Goal: Task Accomplishment & Management: Manage account settings

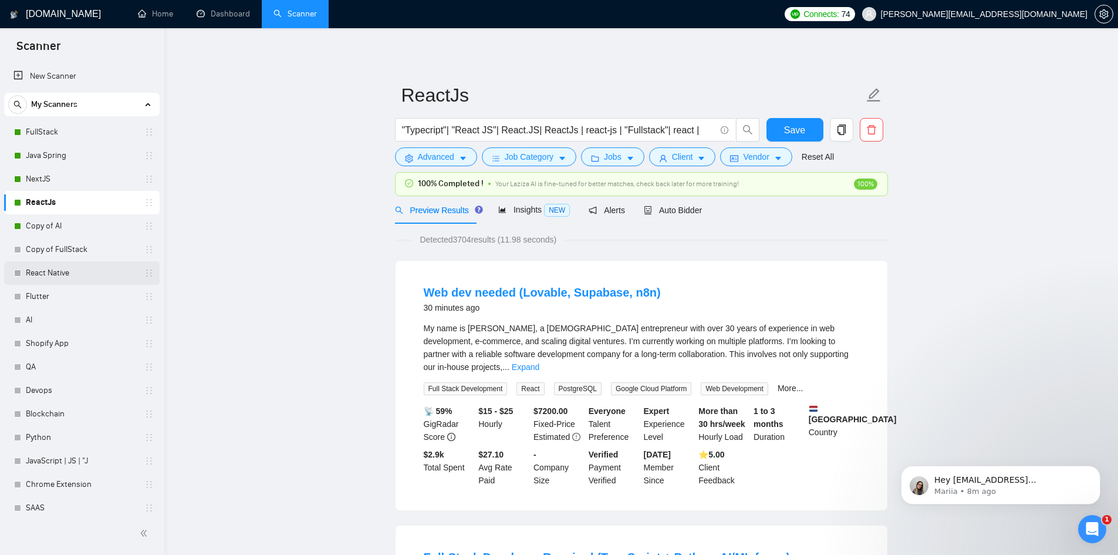
click at [84, 275] on link "React Native" at bounding box center [82, 272] width 112 height 23
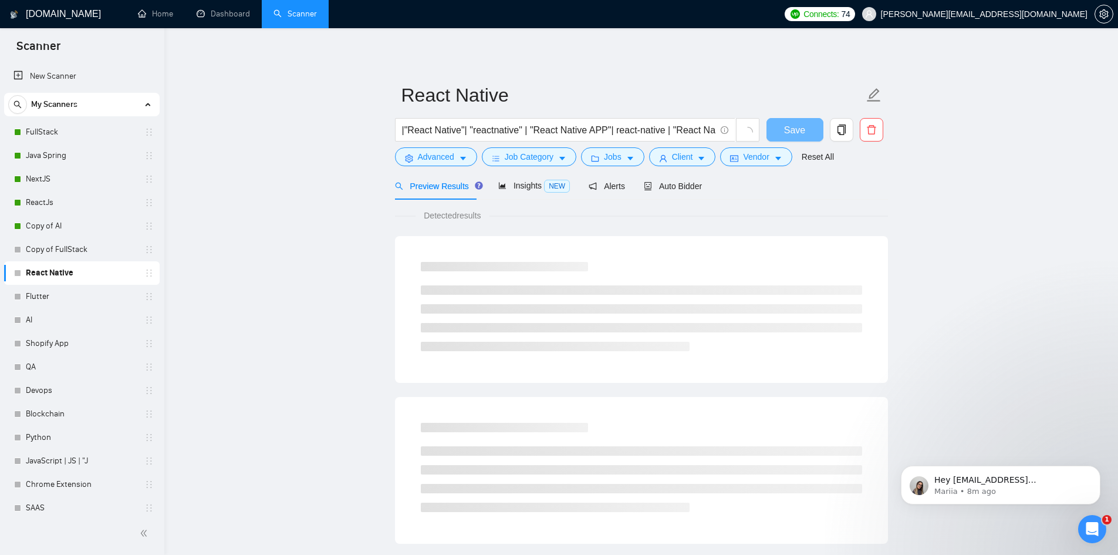
click at [84, 275] on link "React Native" at bounding box center [82, 272] width 112 height 23
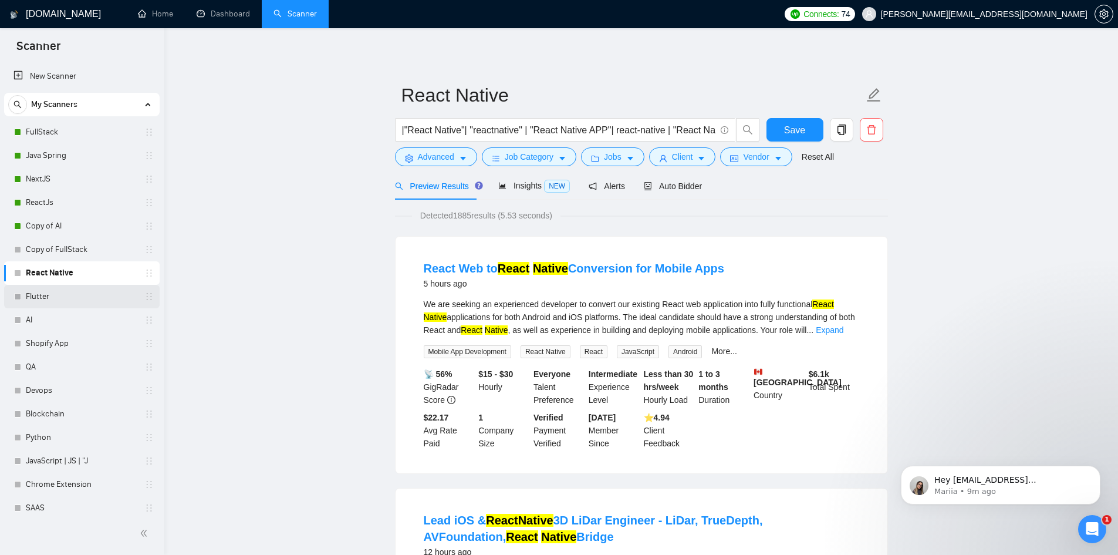
click at [46, 295] on link "Flutter" at bounding box center [82, 296] width 112 height 23
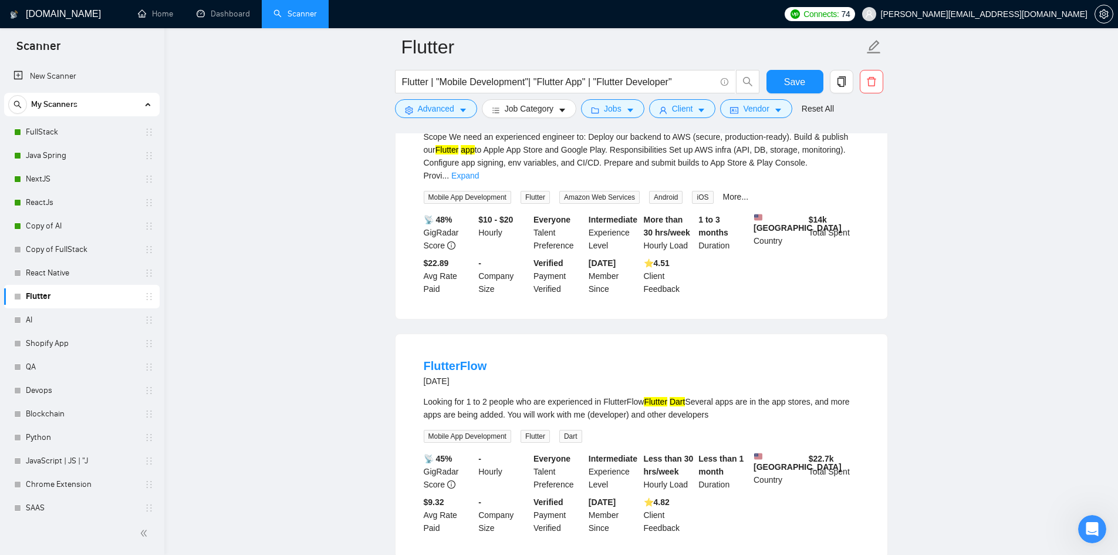
scroll to position [714, 0]
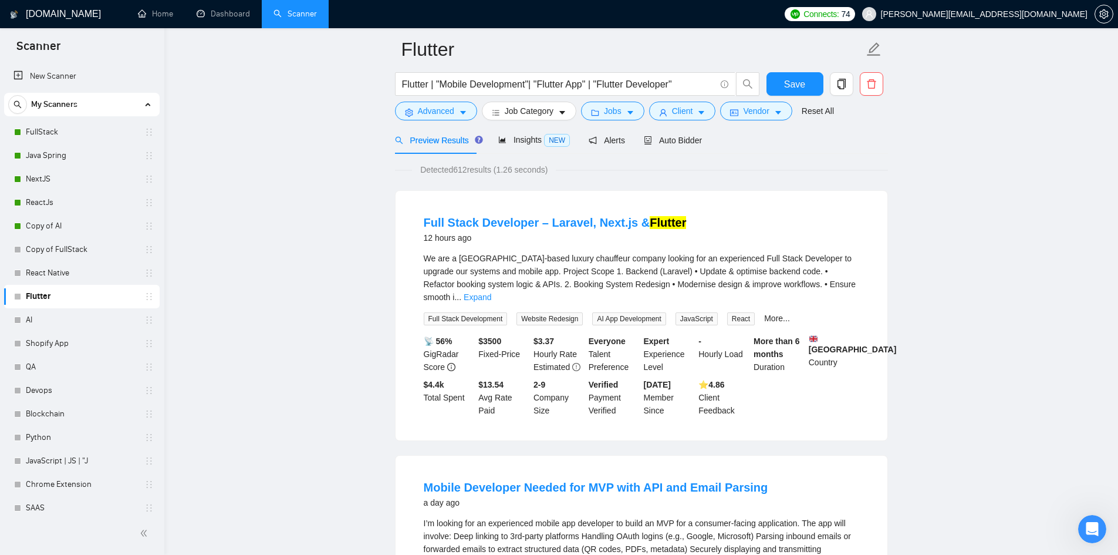
scroll to position [0, 0]
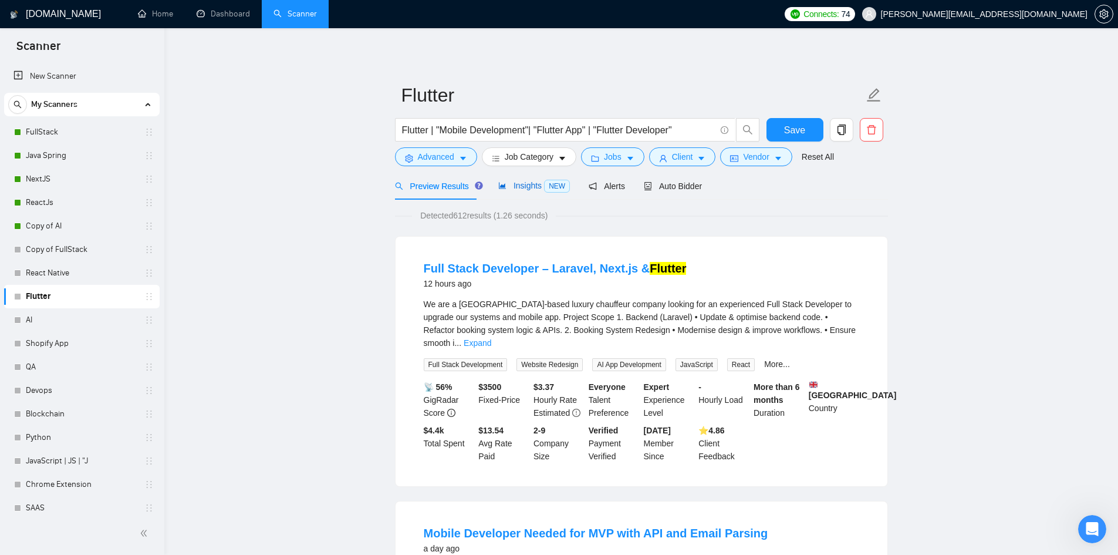
click at [513, 184] on span "Insights NEW" at bounding box center [534, 185] width 72 height 9
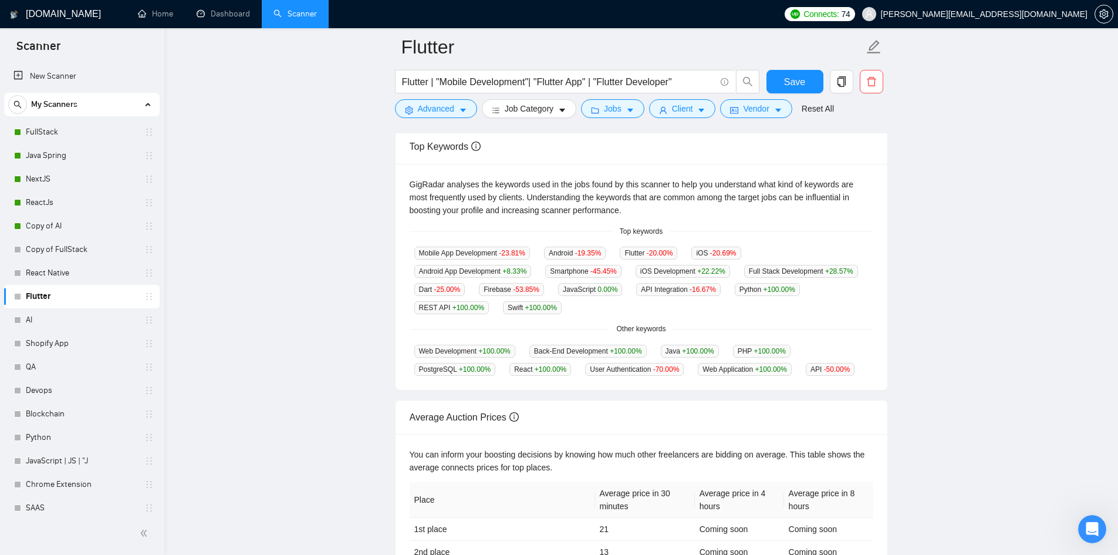
scroll to position [209, 0]
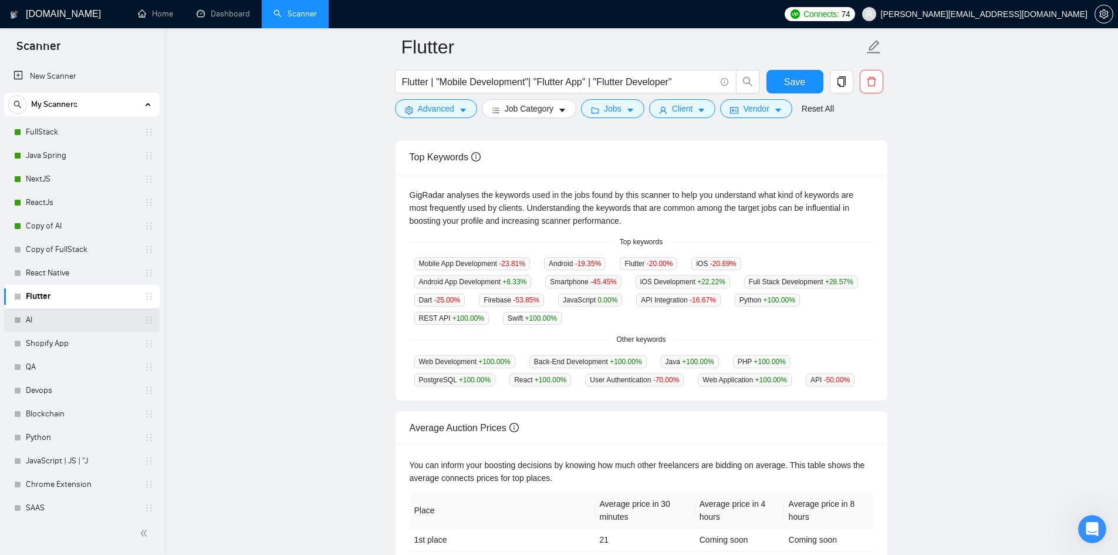
click at [66, 322] on link "AI" at bounding box center [82, 319] width 112 height 23
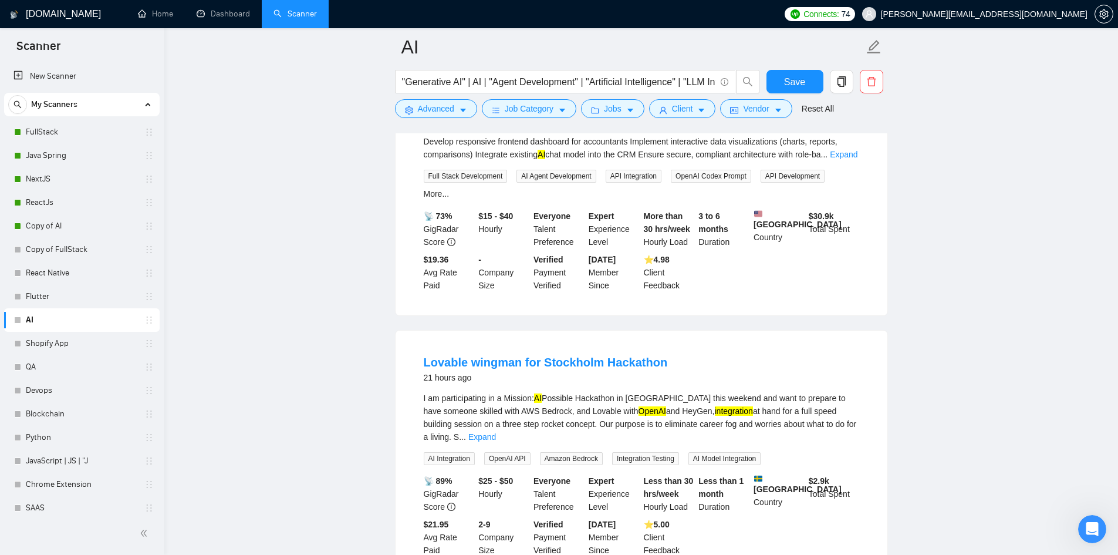
scroll to position [489, 0]
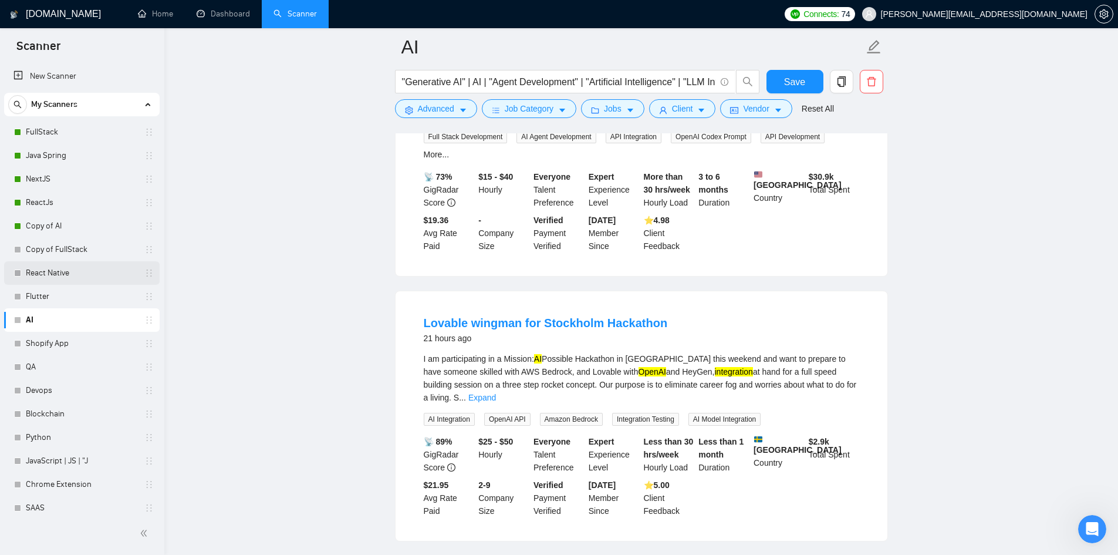
click at [62, 270] on link "React Native" at bounding box center [82, 272] width 112 height 23
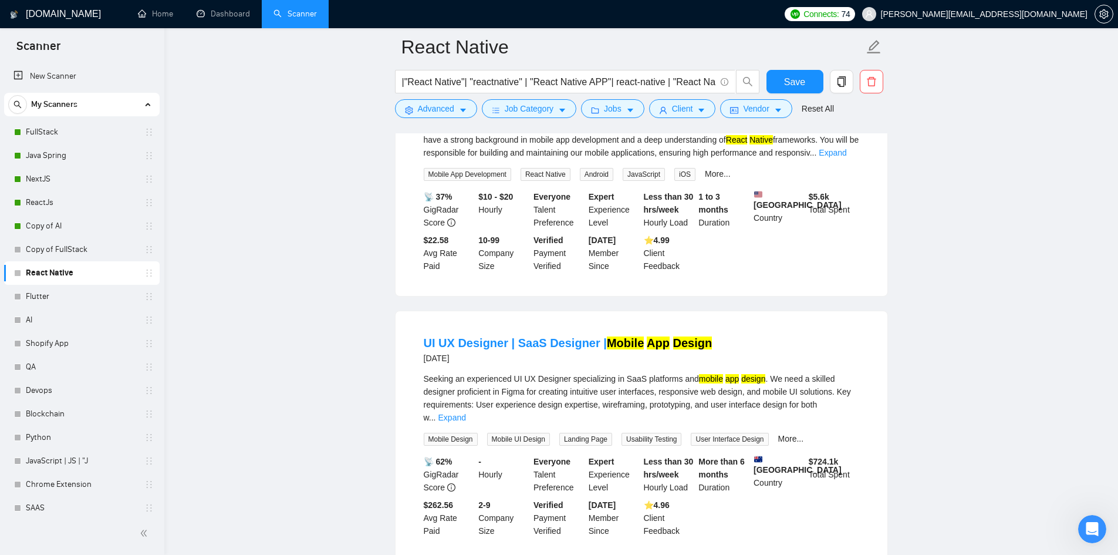
scroll to position [2011, 0]
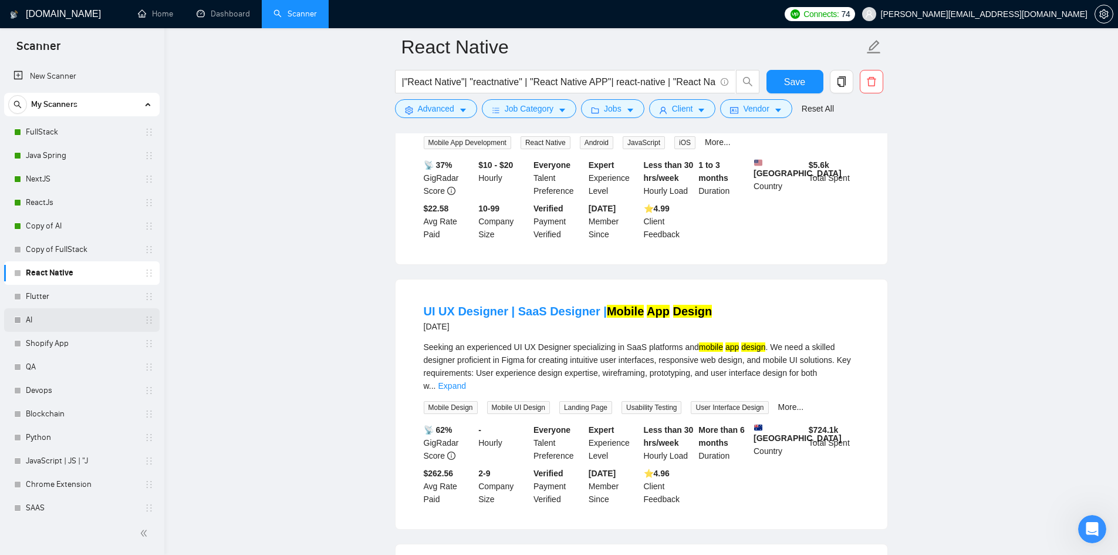
click at [62, 319] on link "AI" at bounding box center [82, 319] width 112 height 23
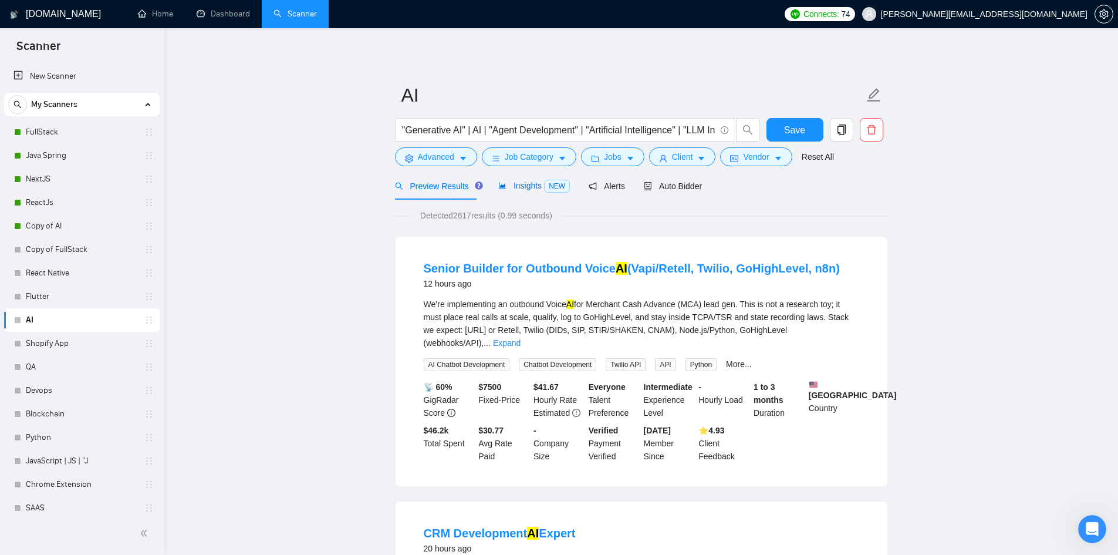
click at [510, 182] on span "Insights NEW" at bounding box center [534, 185] width 72 height 9
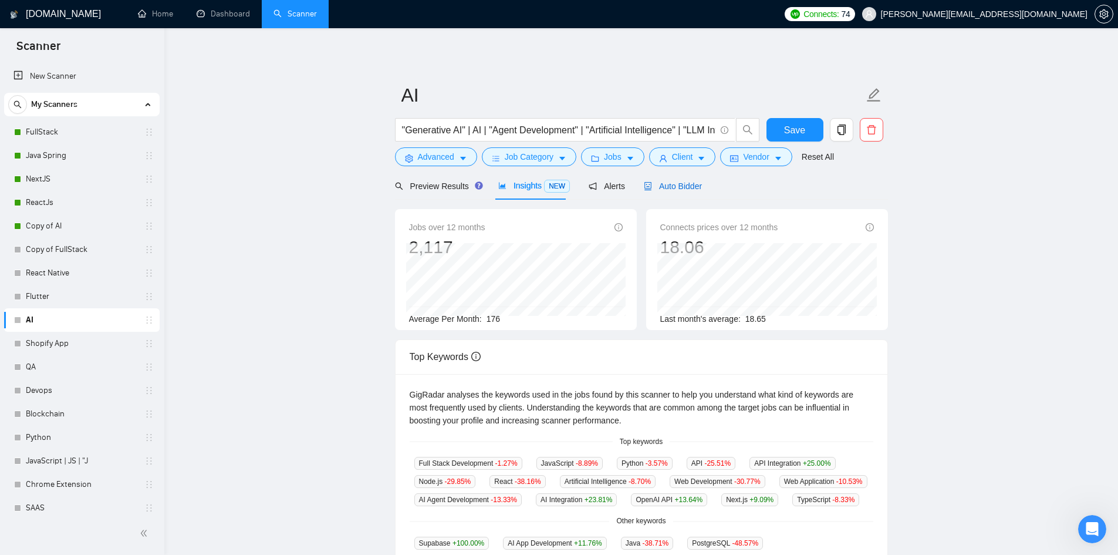
click at [663, 181] on span "Auto Bidder" at bounding box center [673, 185] width 58 height 9
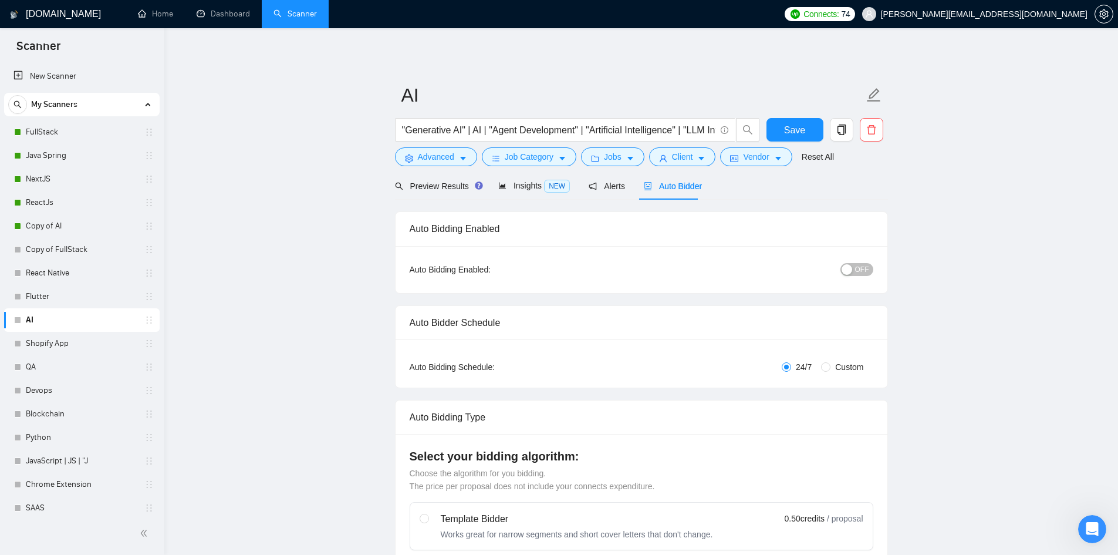
checkbox input "true"
click at [518, 179] on div "Insights NEW" at bounding box center [534, 186] width 72 height 14
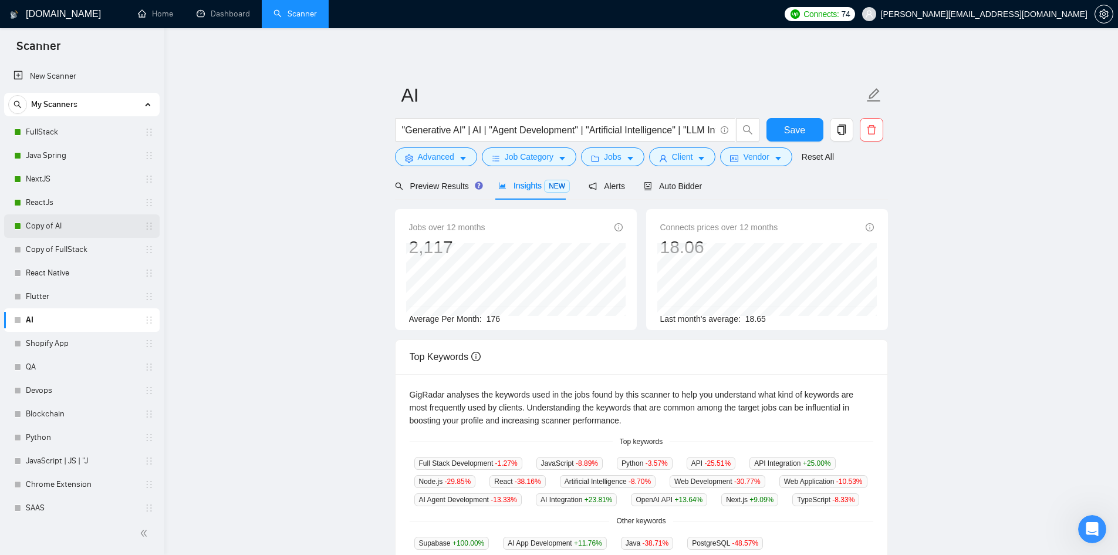
click at [48, 227] on link "Copy of AI" at bounding box center [82, 225] width 112 height 23
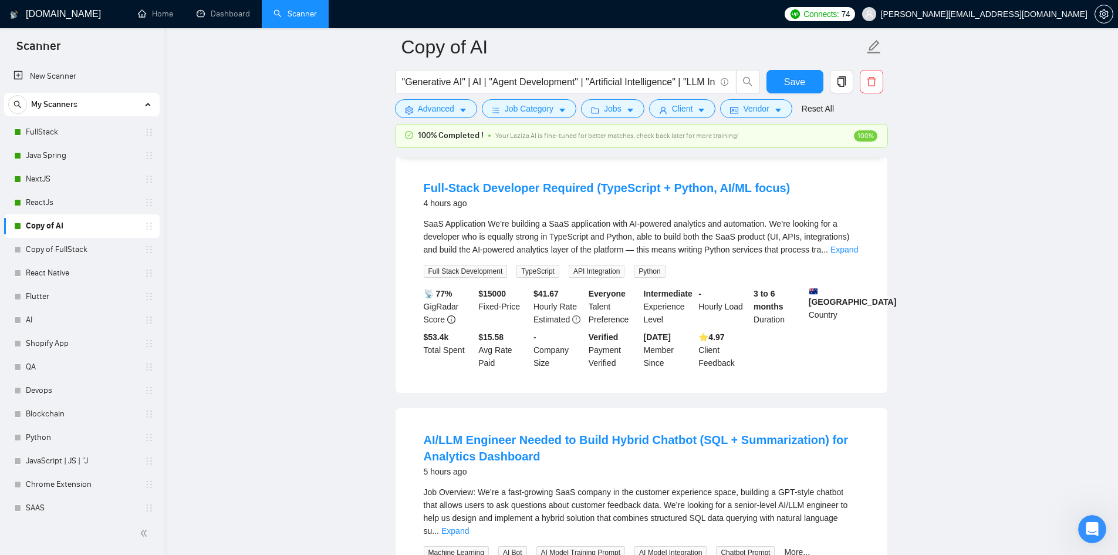
scroll to position [401, 0]
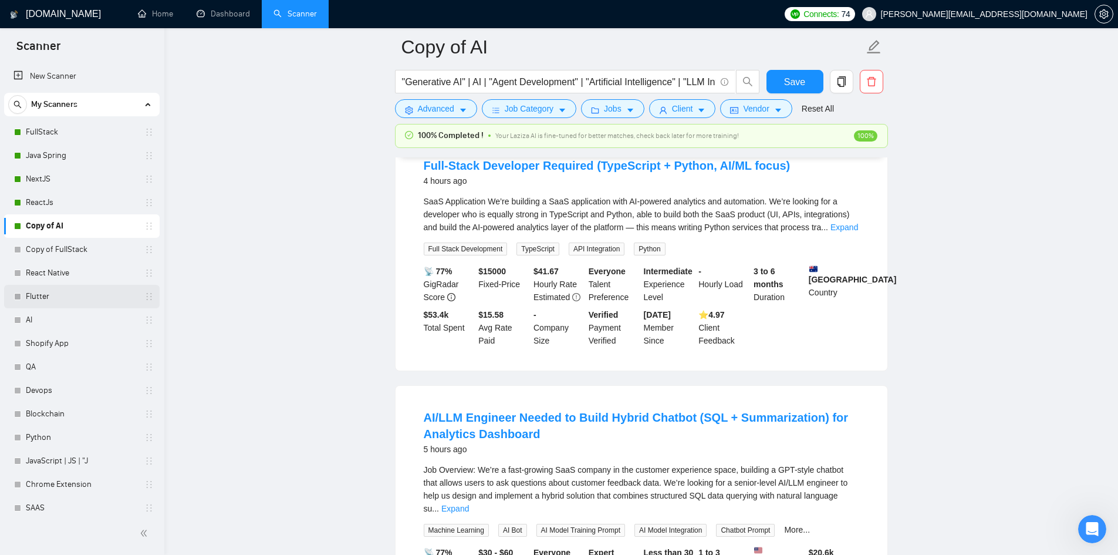
click at [65, 303] on link "Flutter" at bounding box center [82, 296] width 112 height 23
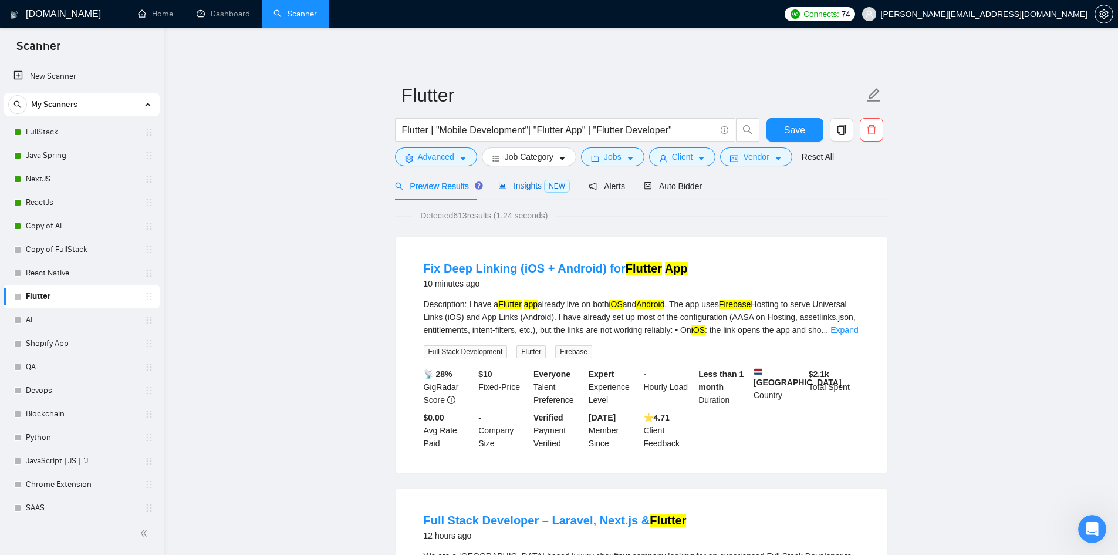
click at [527, 181] on span "Insights NEW" at bounding box center [534, 185] width 72 height 9
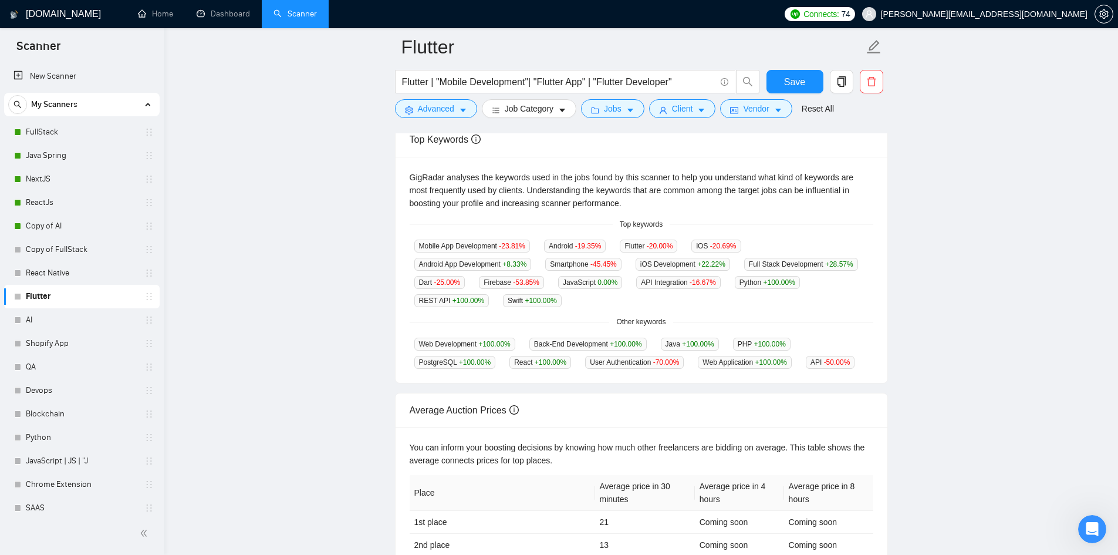
scroll to position [225, 0]
click at [36, 274] on link "React Native" at bounding box center [82, 272] width 112 height 23
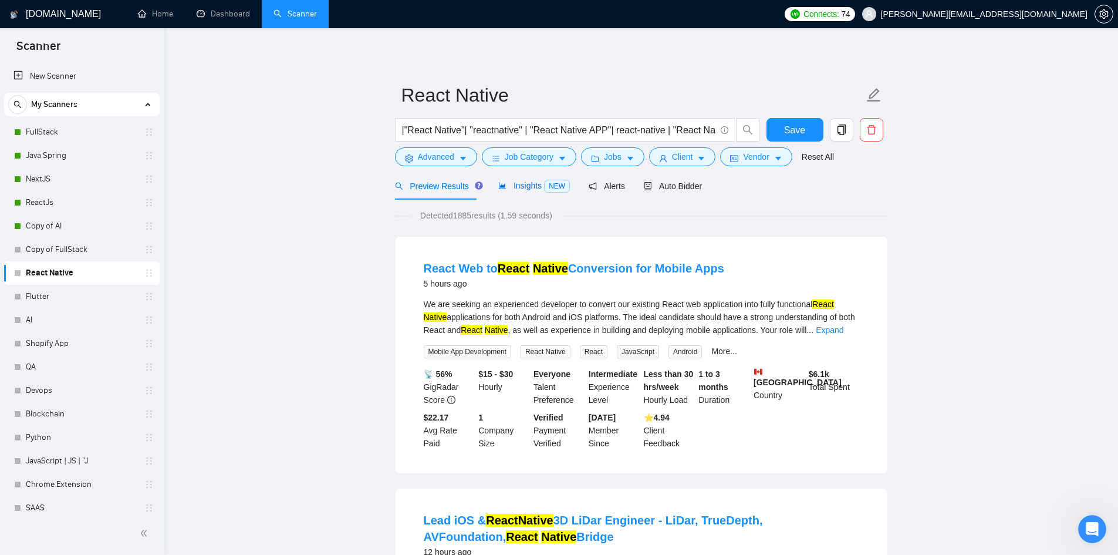
click at [517, 192] on div "Insights NEW" at bounding box center [534, 186] width 72 height 14
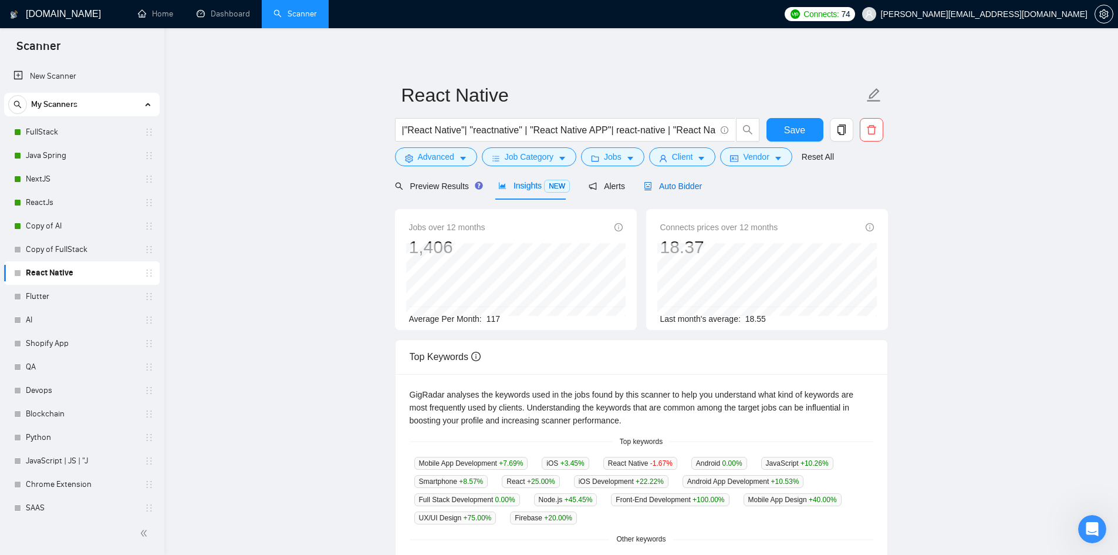
click at [675, 190] on span "Auto Bidder" at bounding box center [673, 185] width 58 height 9
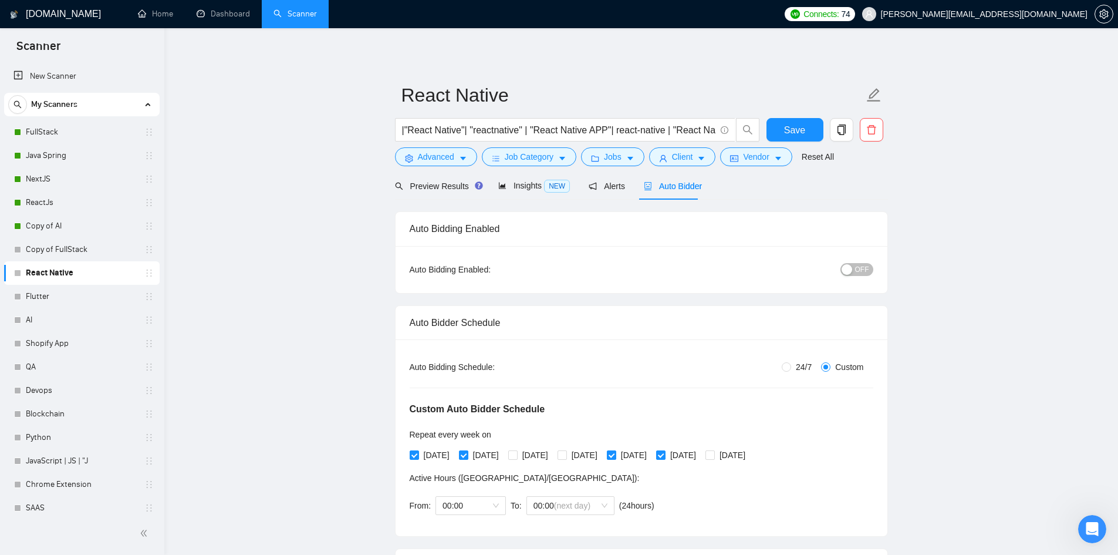
radio input "false"
radio input "true"
checkbox input "true"
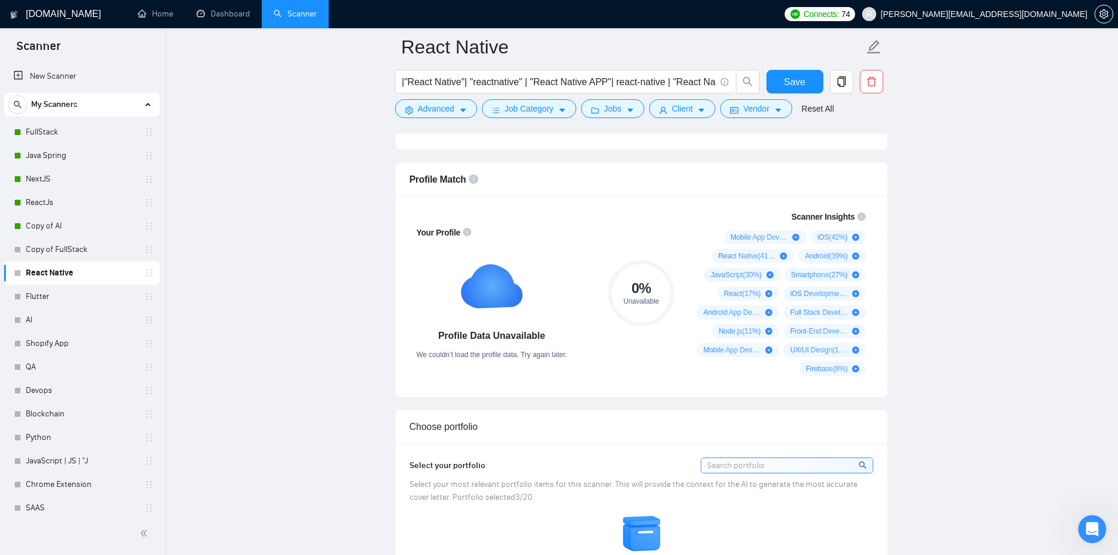
scroll to position [881, 0]
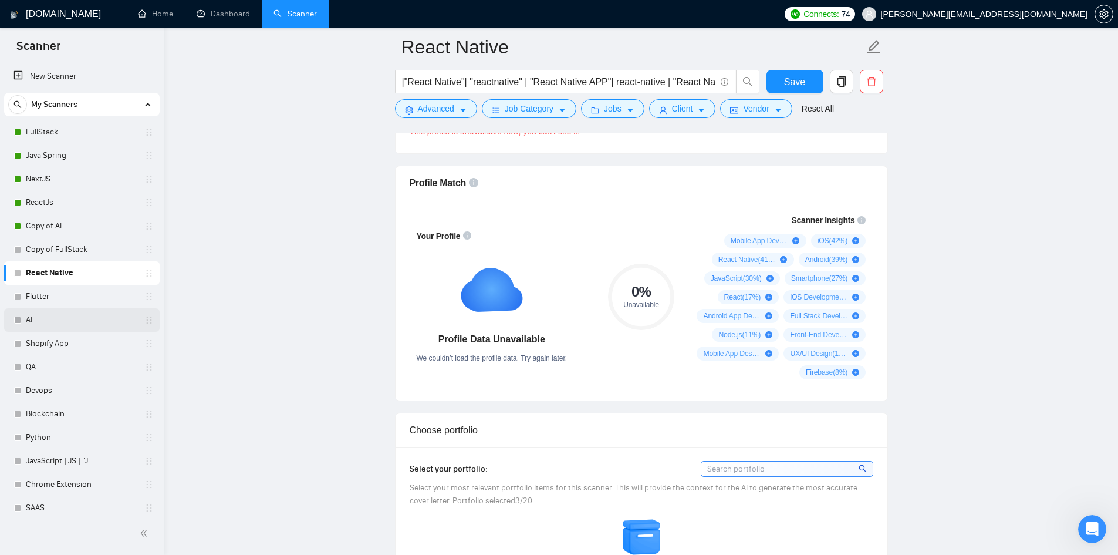
click at [42, 322] on link "AI" at bounding box center [82, 319] width 112 height 23
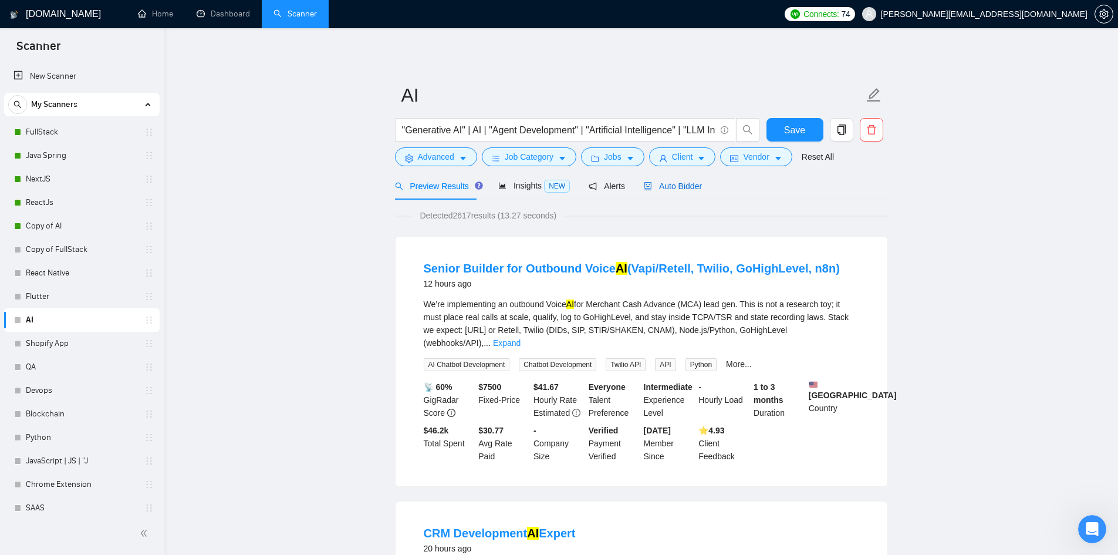
click at [666, 183] on span "Auto Bidder" at bounding box center [673, 185] width 58 height 9
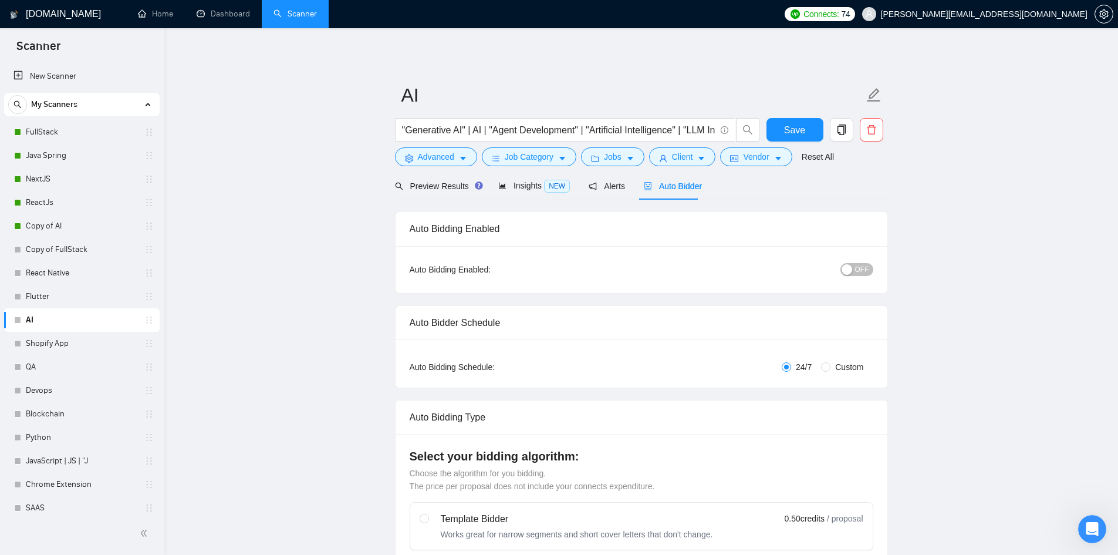
checkbox input "true"
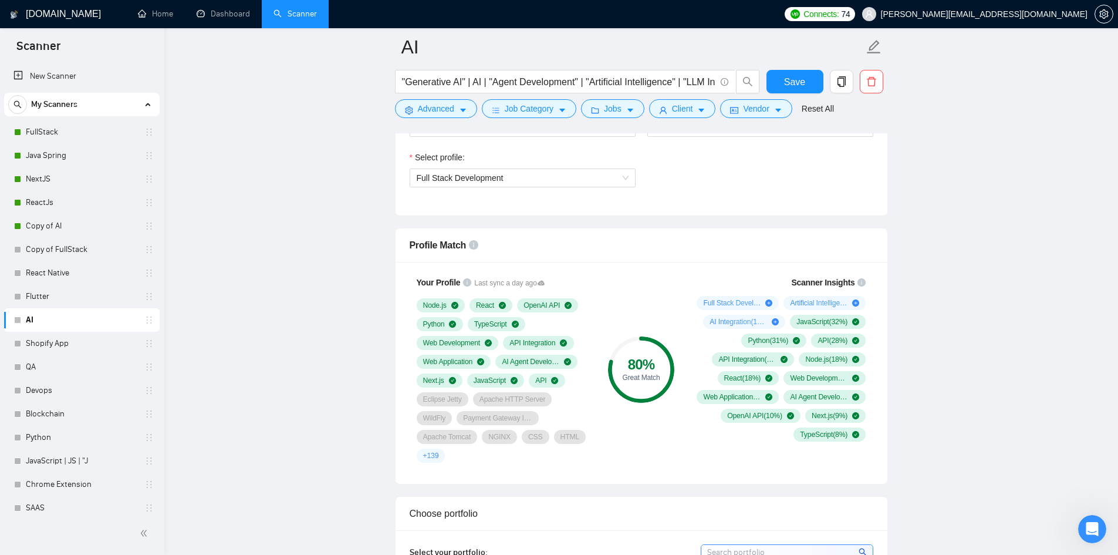
scroll to position [675, 0]
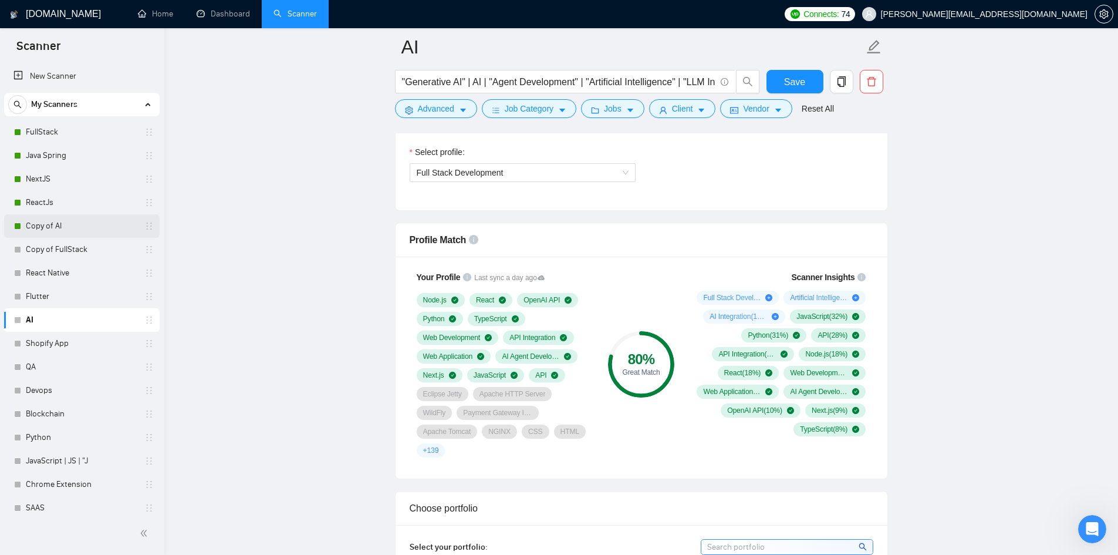
click at [72, 225] on link "Copy of AI" at bounding box center [82, 225] width 112 height 23
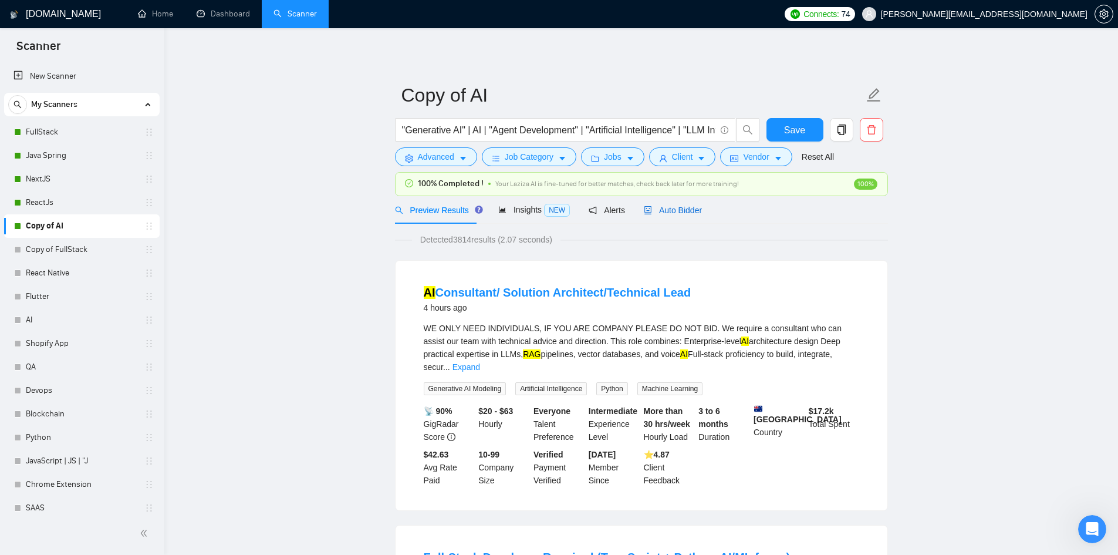
click at [665, 212] on span "Auto Bidder" at bounding box center [673, 209] width 58 height 9
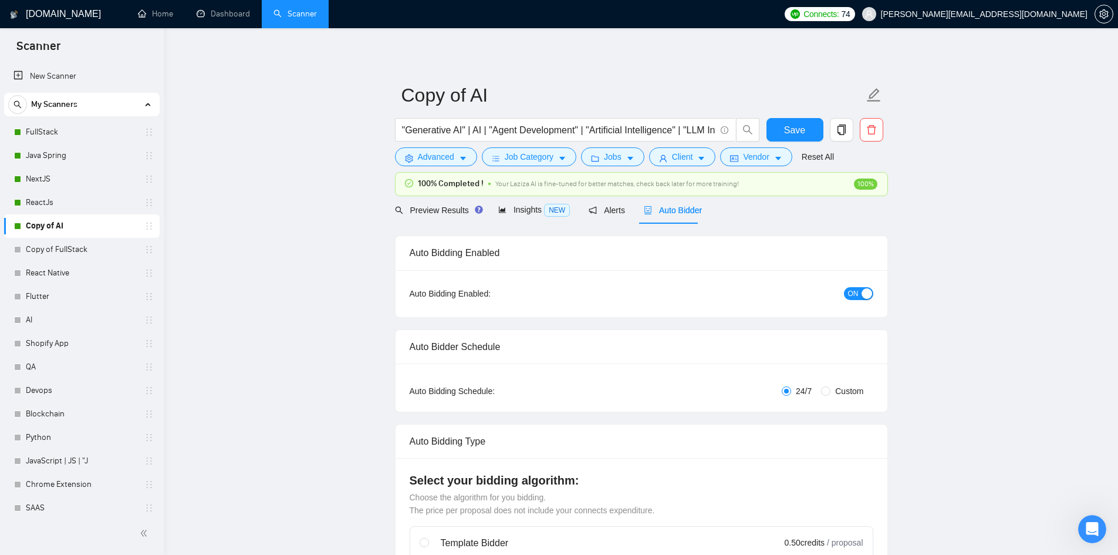
checkbox input "true"
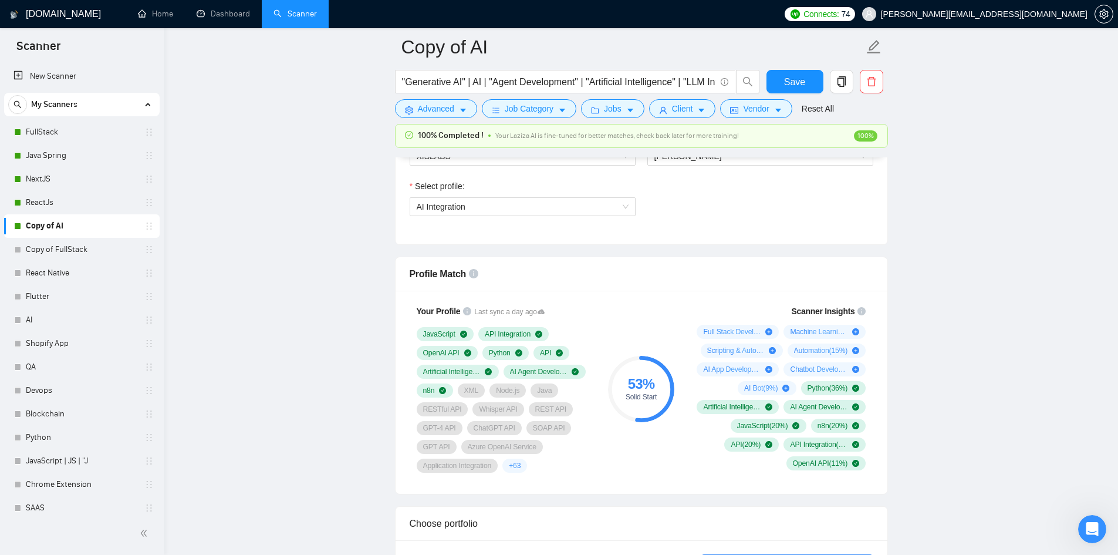
scroll to position [675, 0]
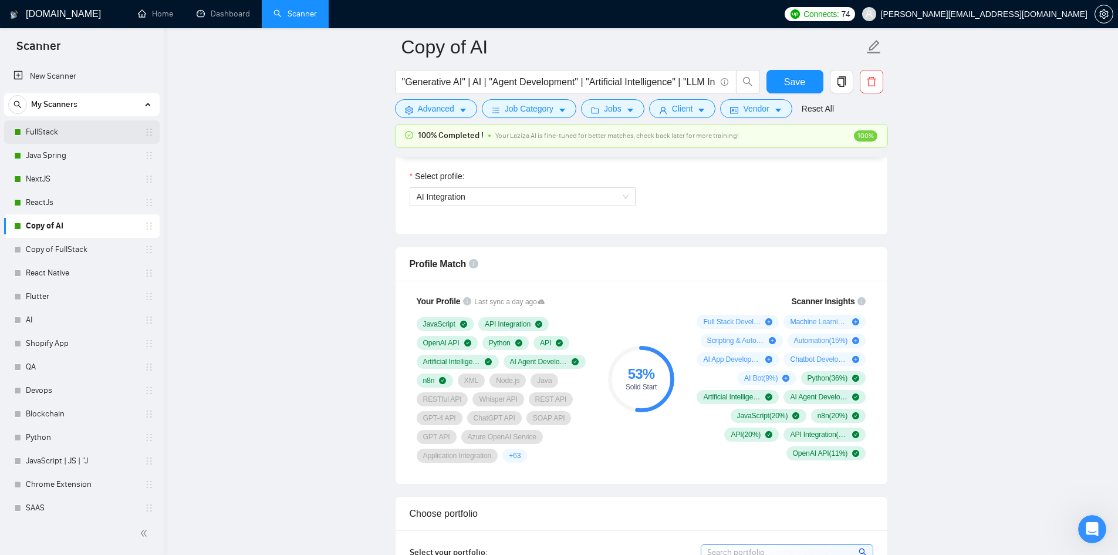
click at [79, 127] on link "FullStack" at bounding box center [82, 131] width 112 height 23
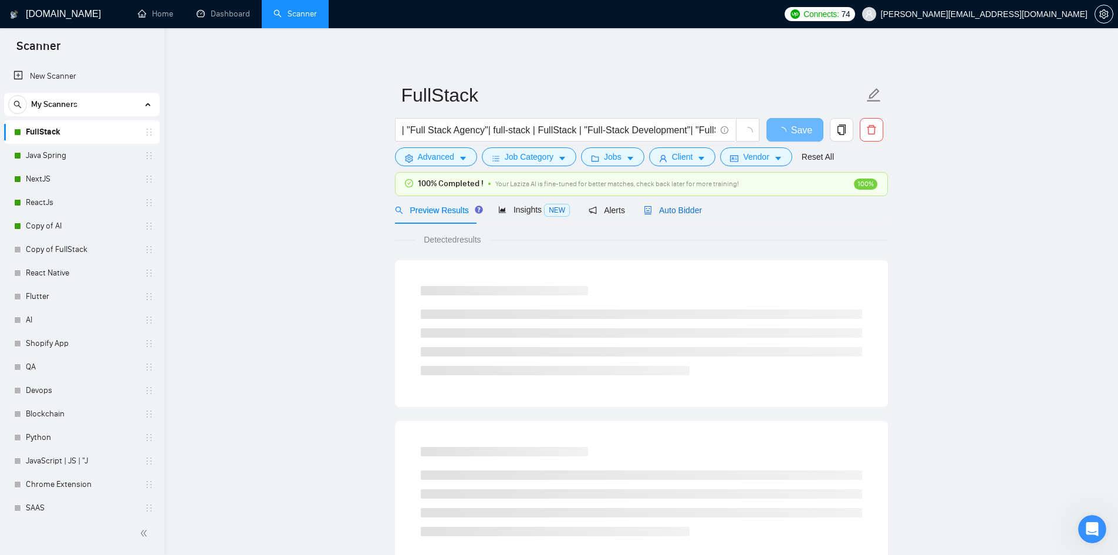
click at [670, 211] on span "Auto Bidder" at bounding box center [673, 209] width 58 height 9
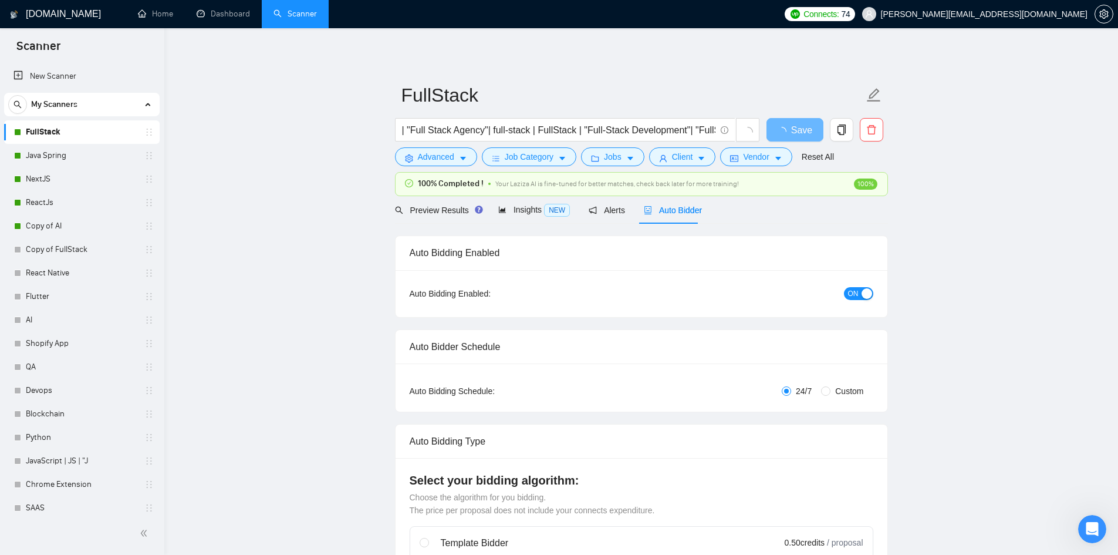
checkbox input "true"
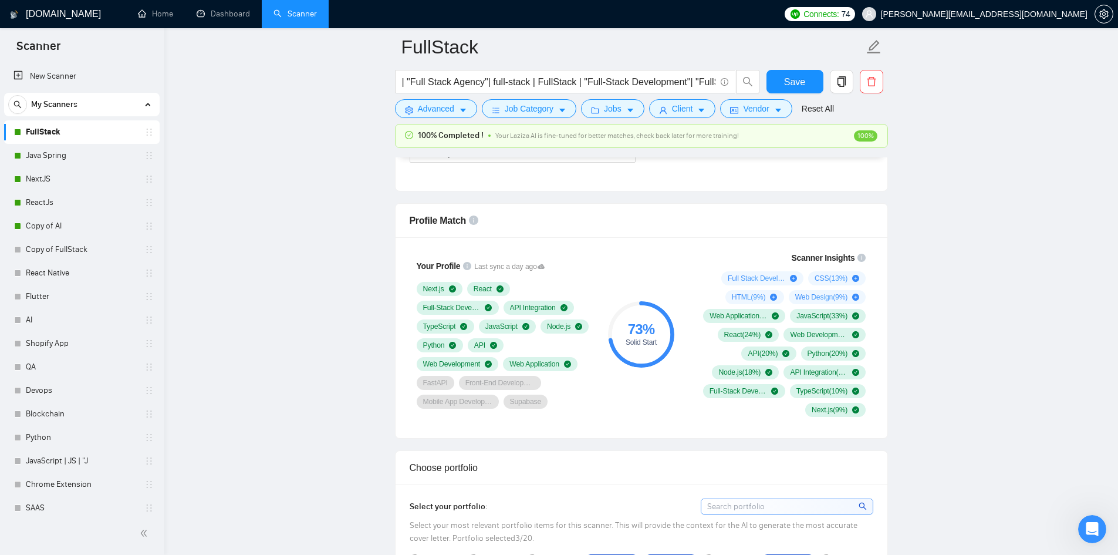
scroll to position [724, 0]
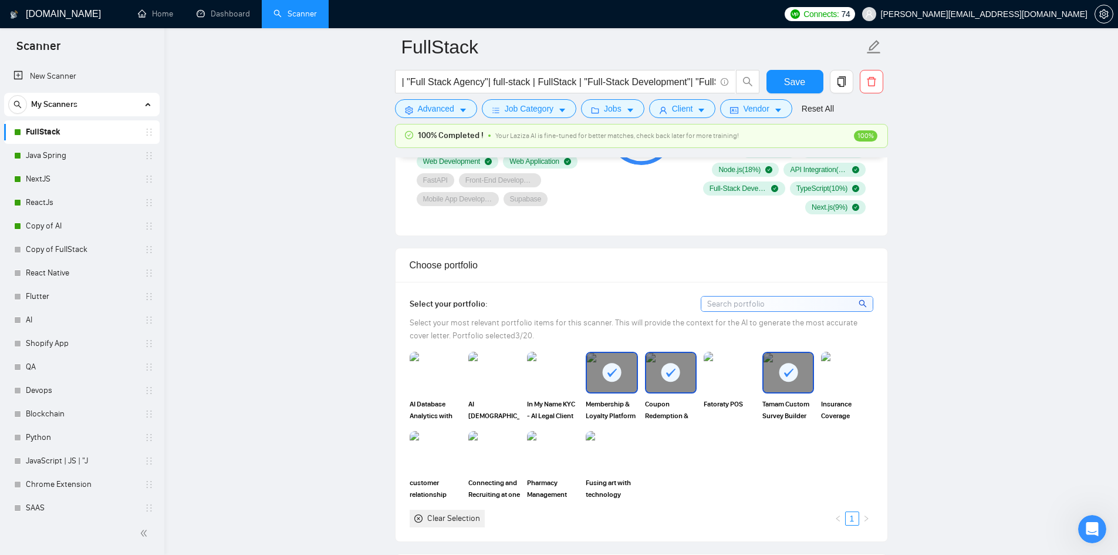
scroll to position [920, 0]
